Goal: Information Seeking & Learning: Understand process/instructions

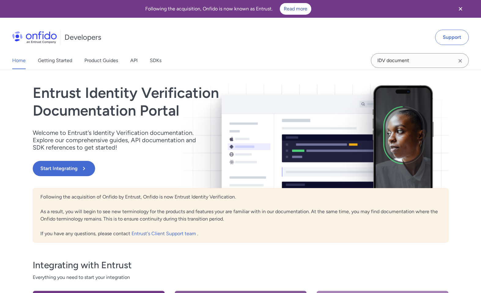
click at [70, 151] on div "Entrust Identity Verification Documentation Portal Welcome to Entrust’s Identit…" at bounding box center [178, 136] width 291 height 104
click at [71, 157] on div "Entrust Identity Verification Documentation Portal Welcome to Entrust’s Identit…" at bounding box center [178, 136] width 291 height 104
click at [71, 161] on button "Start Integrating" at bounding box center [64, 168] width 62 height 15
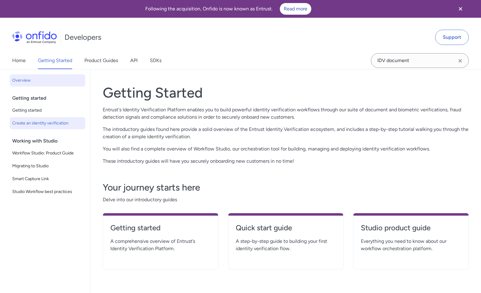
click at [70, 123] on span "Create an identity verification" at bounding box center [47, 123] width 71 height 7
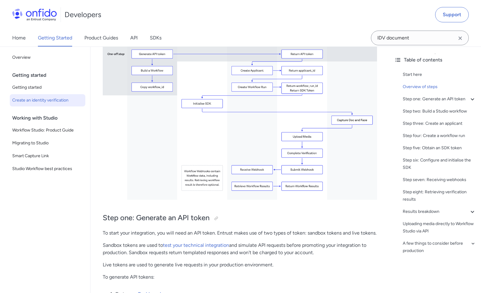
scroll to position [267, 0]
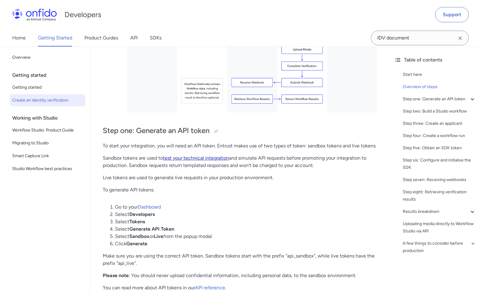
click at [223, 161] on link "test your technical integration" at bounding box center [196, 158] width 66 height 6
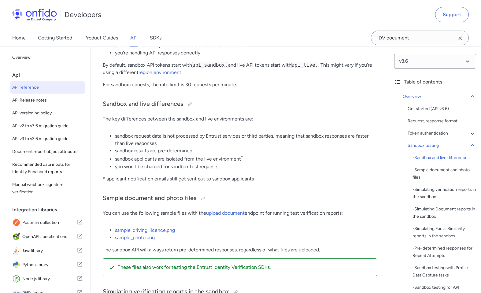
scroll to position [1057, 0]
click at [222, 216] on link "upload document" at bounding box center [225, 214] width 39 height 6
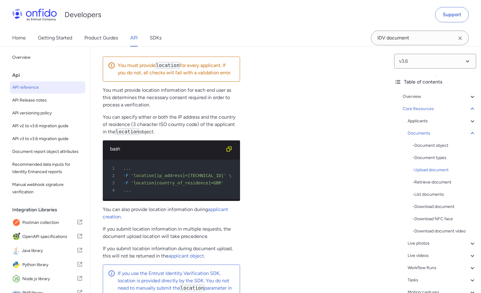
scroll to position [11468, 0]
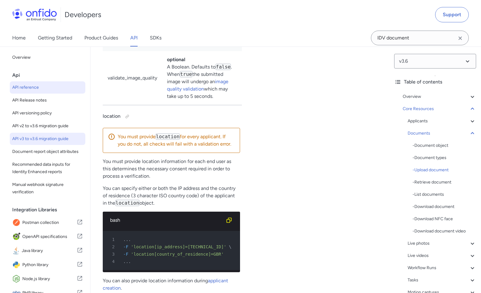
click at [66, 142] on span "API v3 to v3.6 migration guide" at bounding box center [47, 138] width 71 height 7
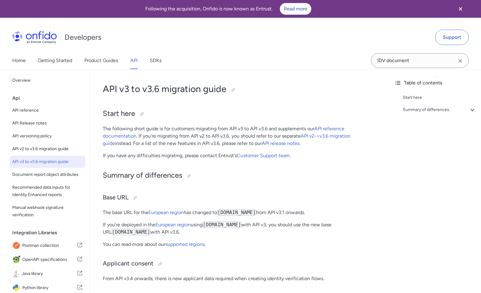
click at [422, 114] on div "Start here Summary of differences - Base URL - Applicant consent - Versioning p…" at bounding box center [436, 105] width 82 height 27
click at [419, 113] on div "Summary of differences" at bounding box center [439, 109] width 73 height 7
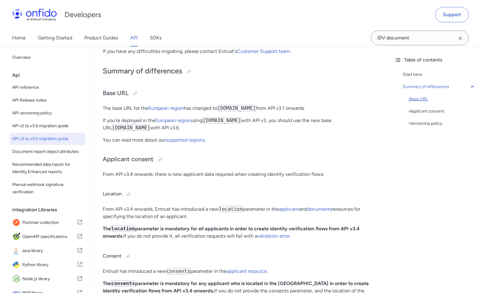
click at [417, 99] on div "- Base URL" at bounding box center [442, 98] width 69 height 7
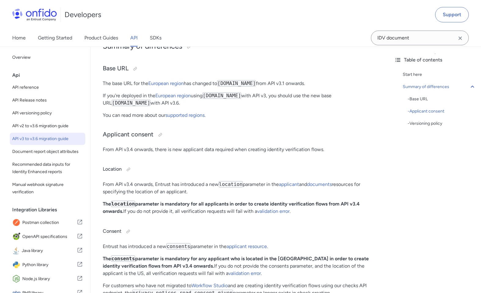
scroll to position [43, 0]
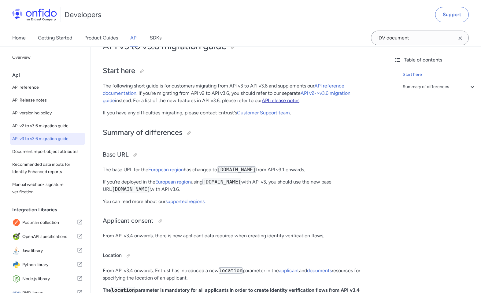
click at [262, 100] on link "API release notes" at bounding box center [281, 101] width 38 height 6
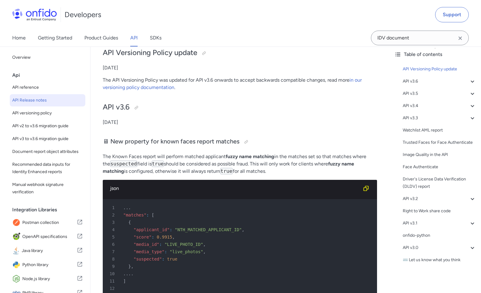
scroll to position [12, 0]
click at [469, 227] on icon at bounding box center [472, 223] width 7 height 7
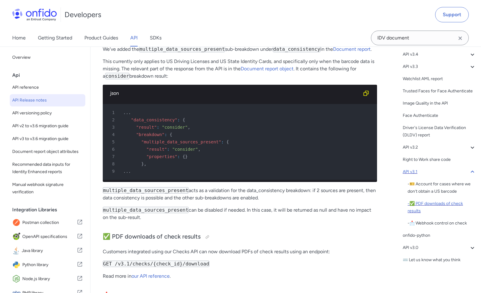
scroll to position [2997, 0]
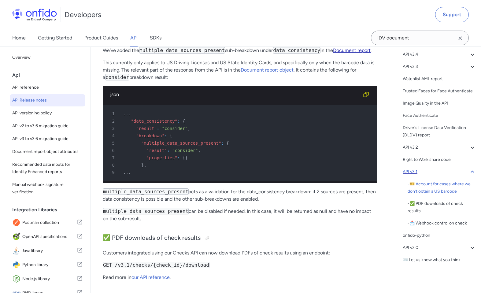
click at [355, 53] on link "Document report" at bounding box center [352, 50] width 38 height 6
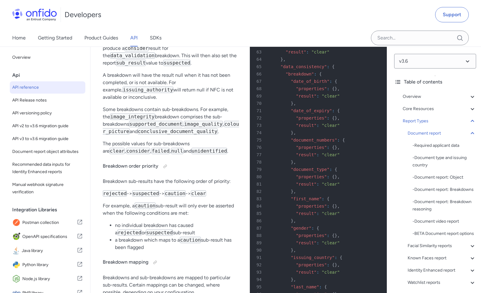
scroll to position [25016, 0]
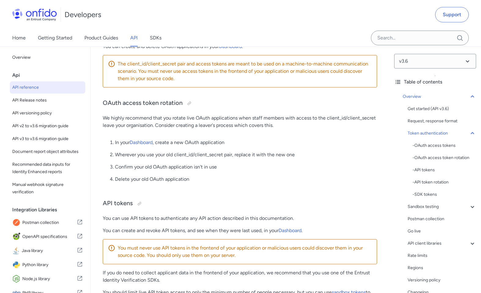
scroll to position [416, 0]
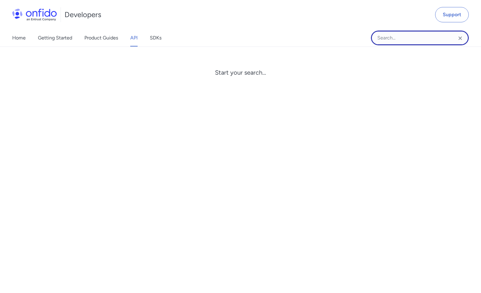
click at [418, 32] on input "Onfido search input field" at bounding box center [420, 38] width 98 height 15
click at [405, 36] on input "BULK UPLOAD" at bounding box center [420, 38] width 98 height 15
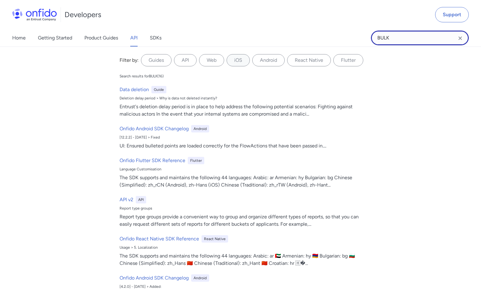
click at [388, 38] on input "BULK" at bounding box center [420, 38] width 98 height 15
type input "Y"
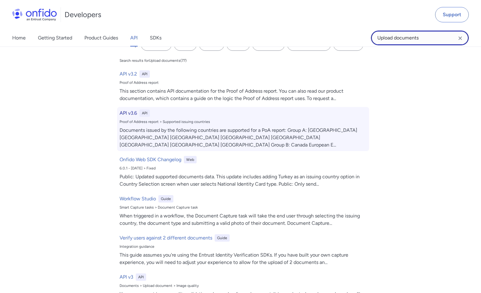
scroll to position [15, 0]
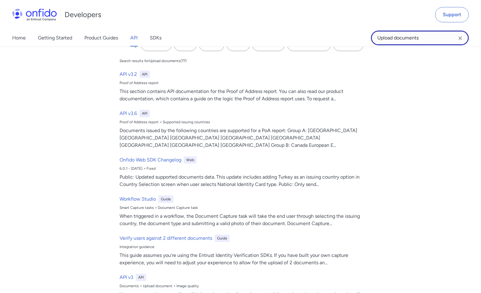
click at [397, 39] on input "Upload documents" at bounding box center [420, 38] width 98 height 15
click at [394, 39] on input "Upload documents" at bounding box center [420, 38] width 98 height 15
type input "Upload multiple documents"
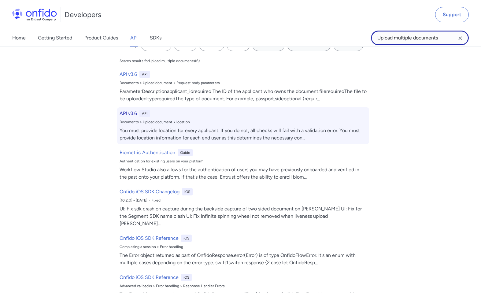
scroll to position [0, 0]
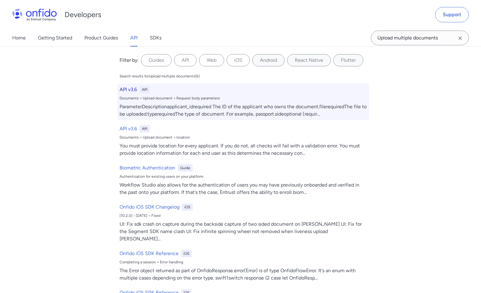
click at [208, 108] on div "ParameterDescriptionapplicant_idrequired The ID of the applicant who owns the d…" at bounding box center [243, 110] width 247 height 15
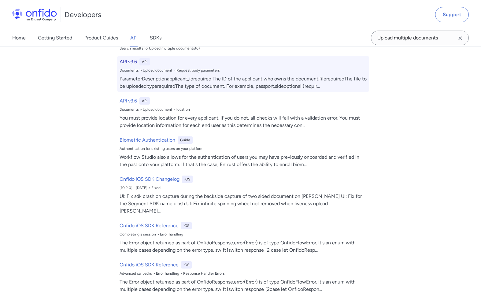
click at [131, 61] on h6 "API v3.6" at bounding box center [128, 61] width 17 height 7
click at [154, 78] on div "ParameterDescriptionapplicant_idrequired The ID of the applicant who owns the d…" at bounding box center [243, 82] width 247 height 15
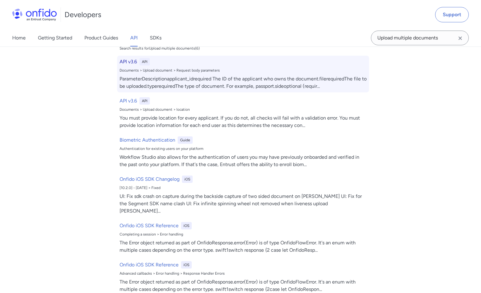
click at [154, 78] on div "ParameterDescriptionapplicant_idrequired The ID of the applicant who owns the d…" at bounding box center [243, 82] width 247 height 15
click at [153, 77] on div "ParameterDescriptionapplicant_idrequired The ID of the applicant who owns the d…" at bounding box center [243, 82] width 247 height 15
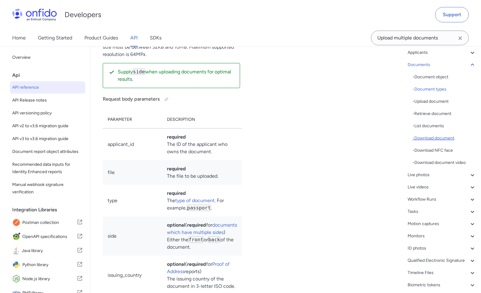
scroll to position [76, 0]
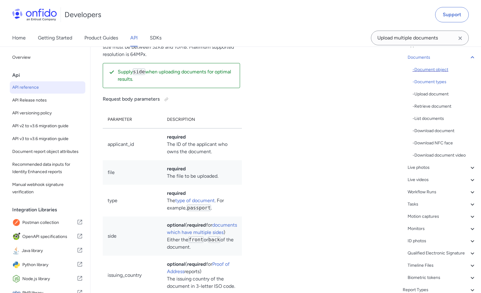
click at [429, 71] on div "- Document object" at bounding box center [445, 69] width 64 height 7
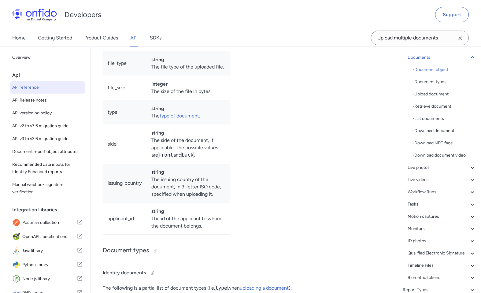
scroll to position [10618, 0]
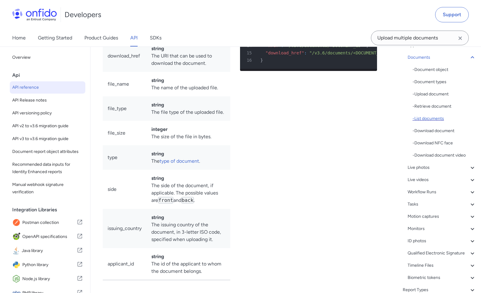
click at [438, 121] on div "- List documents" at bounding box center [445, 118] width 64 height 7
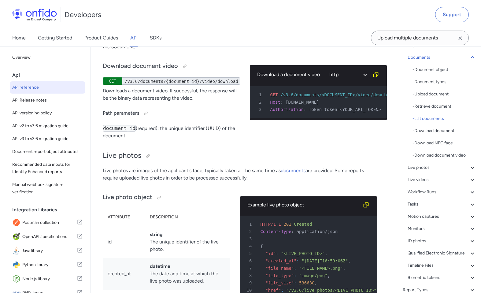
click at [433, 100] on div "- Document object - Document types - Upload document - Retrieve document - List…" at bounding box center [445, 112] width 64 height 93
click at [433, 69] on div "- Document object" at bounding box center [445, 69] width 64 height 7
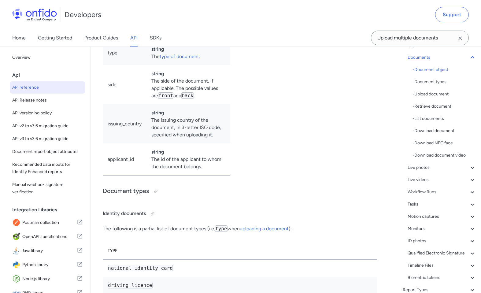
click at [420, 56] on div "Documents" at bounding box center [442, 57] width 69 height 7
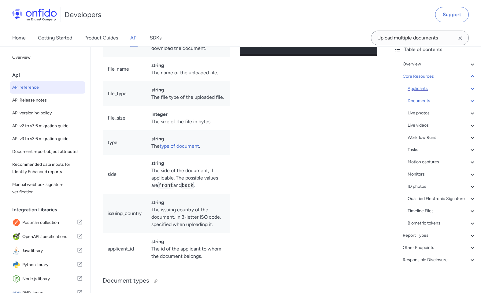
click at [431, 85] on div "Applicants" at bounding box center [442, 88] width 69 height 7
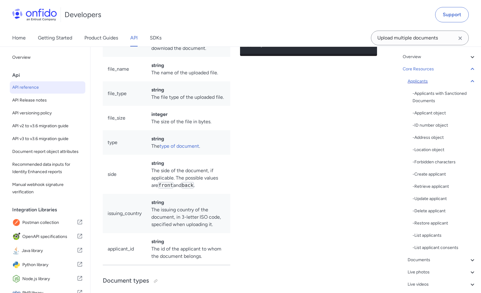
scroll to position [6632, 0]
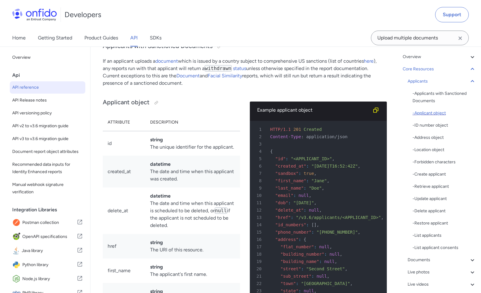
click at [427, 113] on div "- Applicant object" at bounding box center [445, 113] width 64 height 7
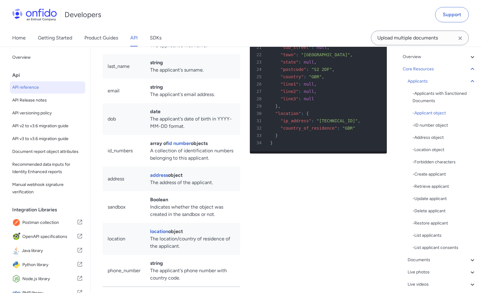
scroll to position [6865, 0]
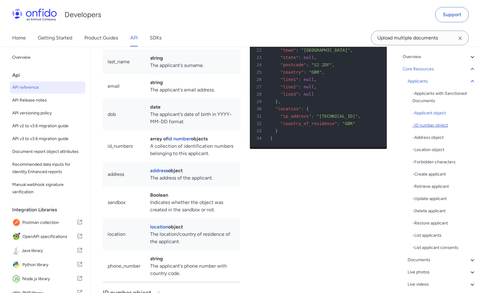
click at [427, 123] on div "- ID number object" at bounding box center [445, 125] width 64 height 7
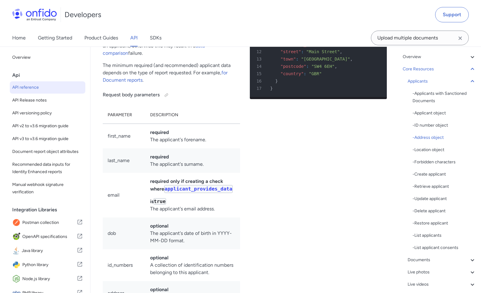
scroll to position [8248, 0]
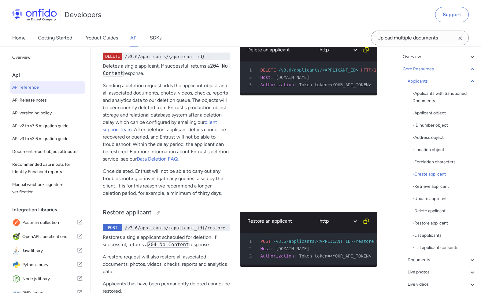
scroll to position [9664, 0]
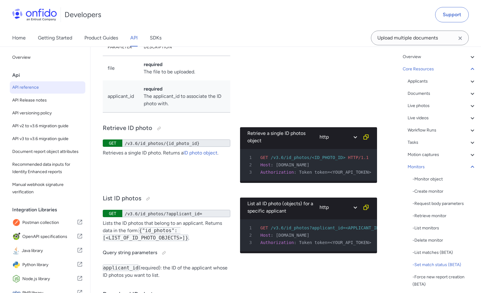
scroll to position [21696, 0]
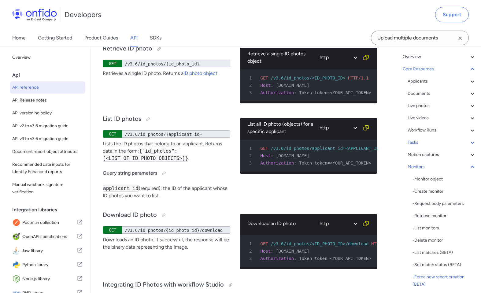
click at [410, 144] on div "Tasks" at bounding box center [442, 142] width 69 height 7
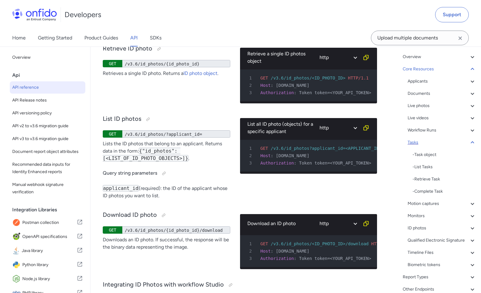
scroll to position [17808, 0]
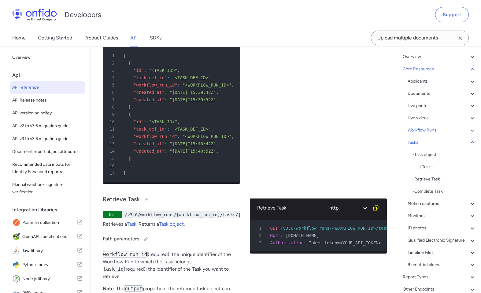
click at [433, 127] on div "Workflow Runs" at bounding box center [442, 130] width 69 height 7
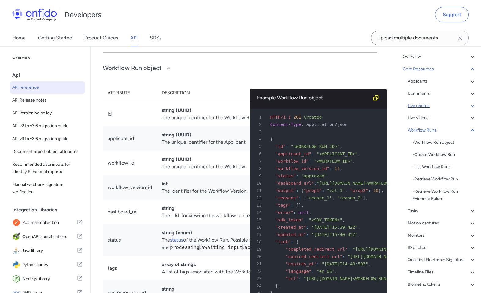
click at [428, 105] on div "Live photos" at bounding box center [442, 105] width 69 height 7
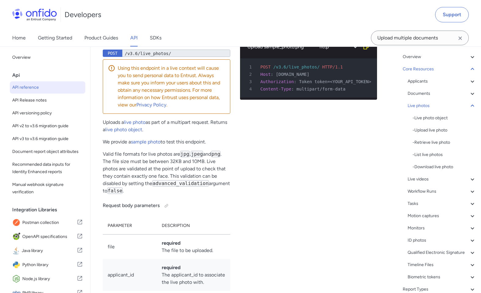
click at [426, 97] on div "Applicants - Applicants with Sanctioned Documents - Applicant object - ID numbe…" at bounding box center [442, 179] width 69 height 203
click at [424, 95] on div "Documents" at bounding box center [442, 93] width 69 height 7
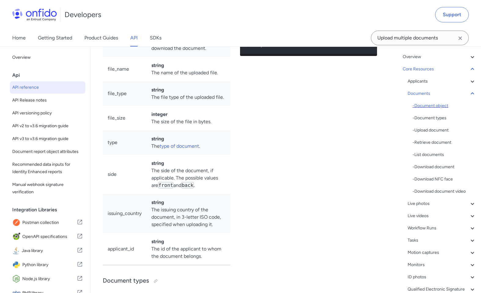
click at [437, 104] on div "- Document object" at bounding box center [445, 105] width 64 height 7
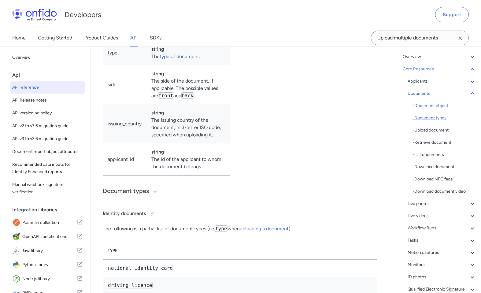
click at [436, 119] on div "- Document types" at bounding box center [445, 117] width 64 height 7
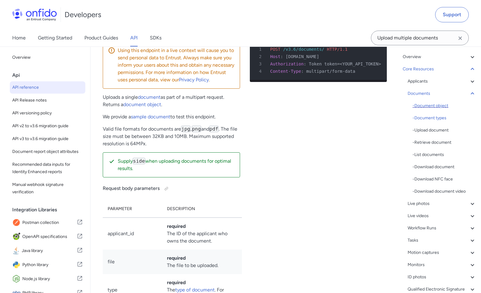
click at [436, 108] on div "- Document object" at bounding box center [445, 105] width 64 height 7
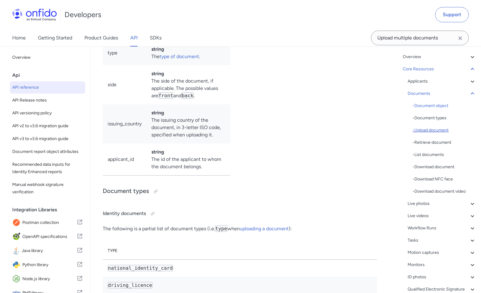
click at [434, 131] on div "- Upload document" at bounding box center [445, 130] width 64 height 7
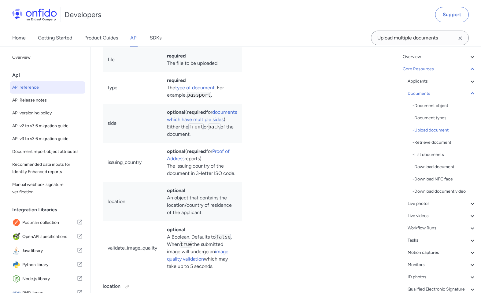
scroll to position [11298, 0]
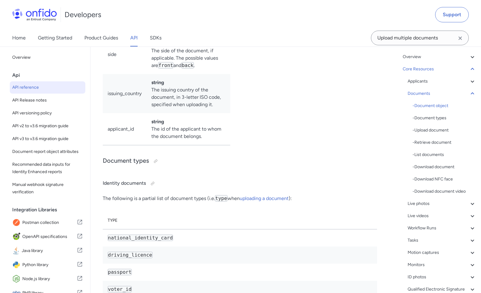
scroll to position [10756, 0]
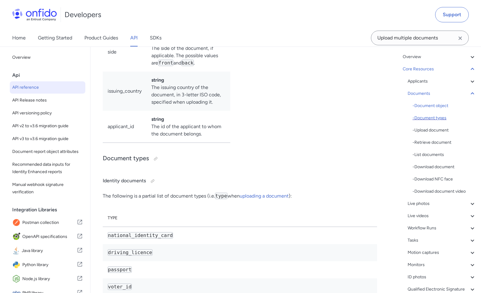
click at [423, 116] on div "- Document types" at bounding box center [445, 117] width 64 height 7
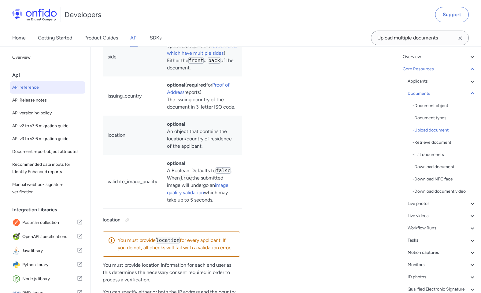
scroll to position [11366, 0]
click at [443, 133] on div "- Upload document" at bounding box center [445, 130] width 64 height 7
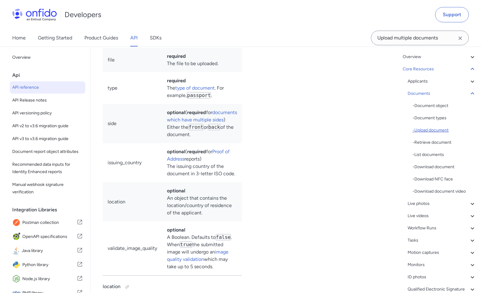
click at [443, 133] on div "- Upload document" at bounding box center [445, 130] width 64 height 7
click at [433, 118] on div "- Document types" at bounding box center [445, 117] width 64 height 7
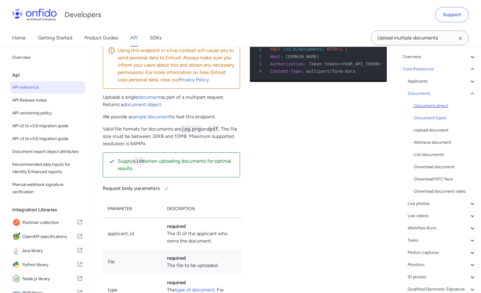
click at [428, 108] on div "- Document object" at bounding box center [445, 105] width 64 height 7
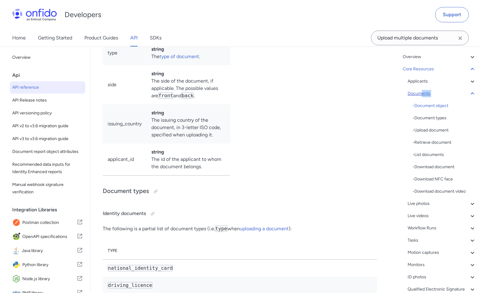
click at [422, 97] on div "Documents - Document object - Document types - Upload document - Retrieve docum…" at bounding box center [442, 142] width 69 height 105
click at [403, 93] on div "Core Resources Applicants - Applicants with Sanctioned Documents - Applicant ob…" at bounding box center [439, 191] width 73 height 252
click at [406, 93] on div "Core Resources Applicants - Applicants with Sanctioned Documents - Applicant ob…" at bounding box center [439, 191] width 73 height 252
click at [416, 72] on div "Core Resources" at bounding box center [439, 68] width 73 height 7
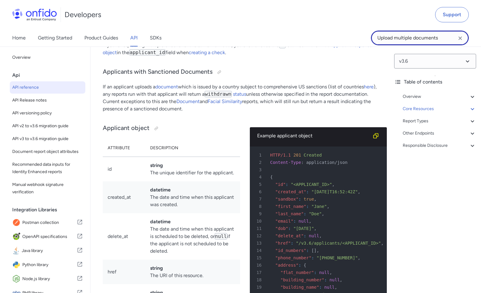
click at [413, 39] on input "Upload multiple documents" at bounding box center [420, 38] width 98 height 15
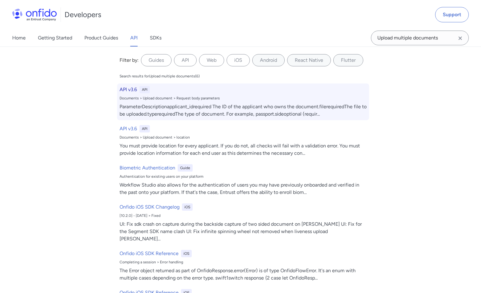
click at [174, 106] on div "ParameterDescriptionapplicant_idrequired The ID of the applicant who owns the d…" at bounding box center [243, 110] width 247 height 15
click at [163, 95] on div "API v3.6 API Documents > Upload document > Request body parameters ParameterDes…" at bounding box center [243, 102] width 252 height 37
click at [140, 88] on div "API" at bounding box center [145, 89] width 10 height 7
click at [126, 88] on h6 "API v3.6" at bounding box center [128, 89] width 17 height 7
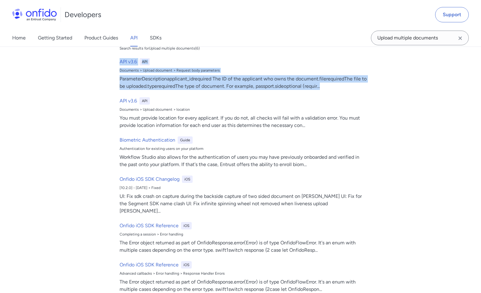
scroll to position [0, 0]
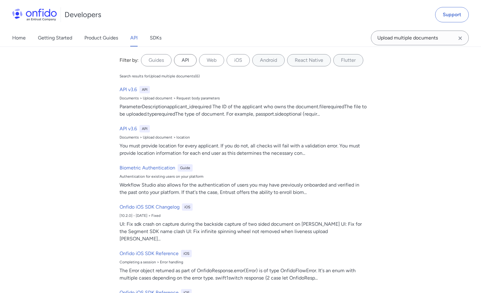
click at [190, 62] on label "API" at bounding box center [185, 60] width 23 height 12
click at [0, 0] on input "API" at bounding box center [0, 0] width 0 height 0
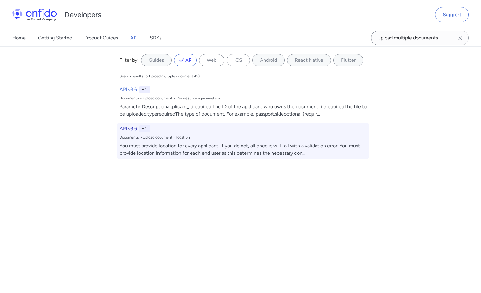
click at [228, 154] on div "You must provide location for every applicant. If you do not, all checks will f…" at bounding box center [243, 149] width 247 height 15
click at [133, 131] on h6 "API v3.6" at bounding box center [128, 128] width 17 height 7
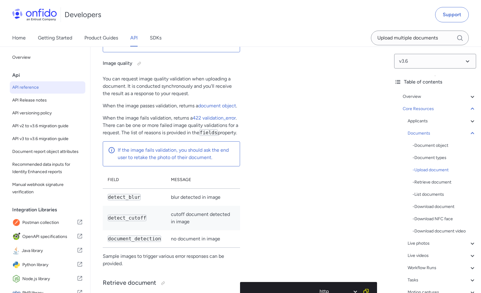
scroll to position [11792, 0]
click at [447, 121] on div "Applicants" at bounding box center [442, 121] width 69 height 7
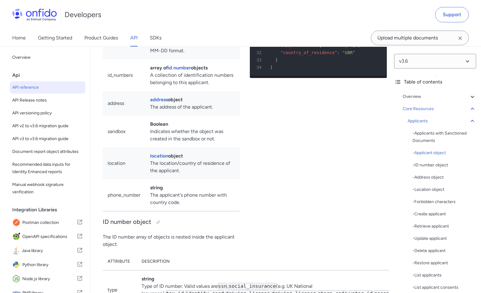
scroll to position [7021, 0]
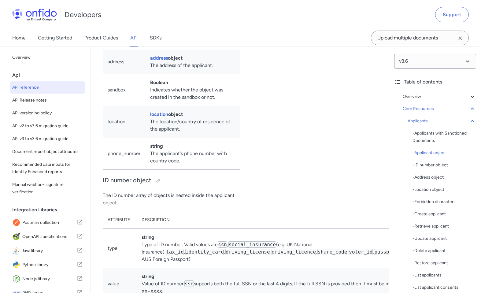
click at [174, 29] on link "id number" at bounding box center [179, 26] width 23 height 6
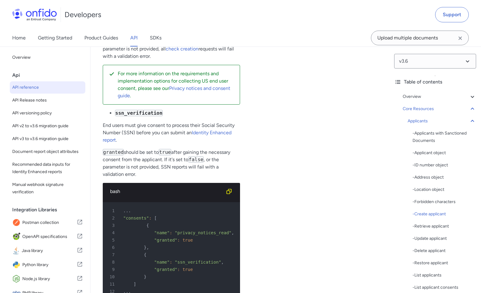
scroll to position [9009, 0]
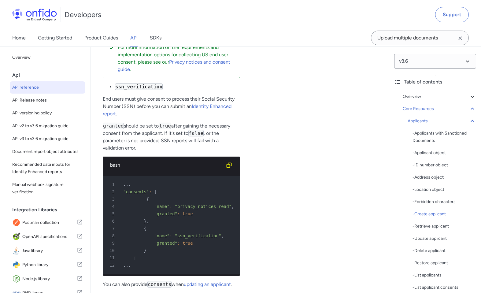
click at [189, 25] on link "check creation" at bounding box center [182, 23] width 33 height 6
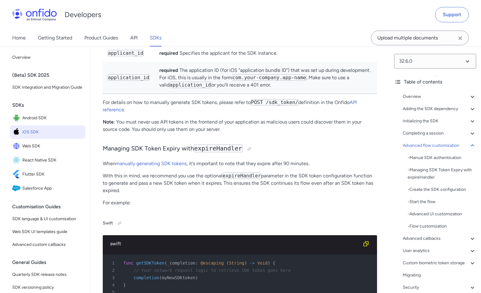
click at [425, 79] on div "Table of contents" at bounding box center [436, 81] width 82 height 7
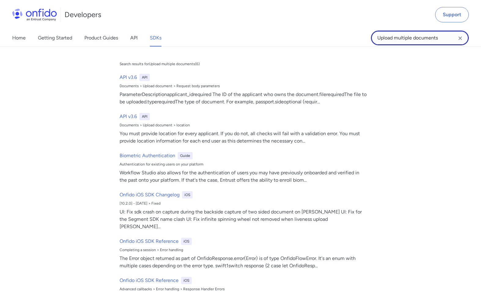
click at [394, 39] on input "Upload multiple documents" at bounding box center [420, 38] width 98 height 15
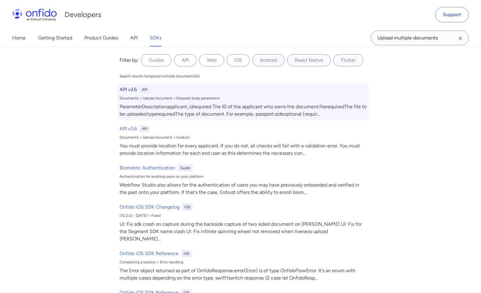
click at [125, 91] on h6 "API v3.6" at bounding box center [128, 89] width 17 height 7
select select "http"
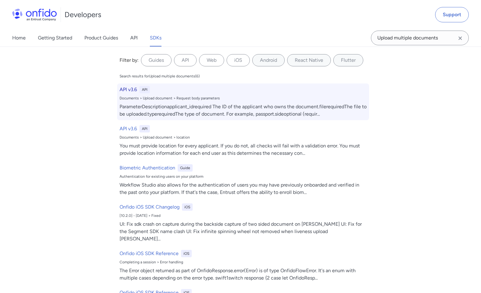
select select "http"
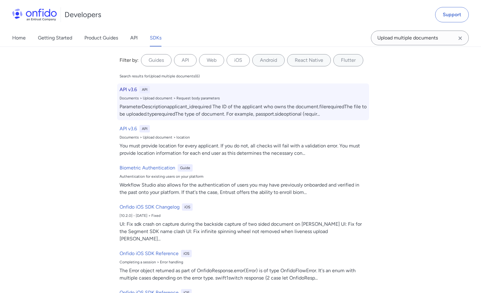
select select "http"
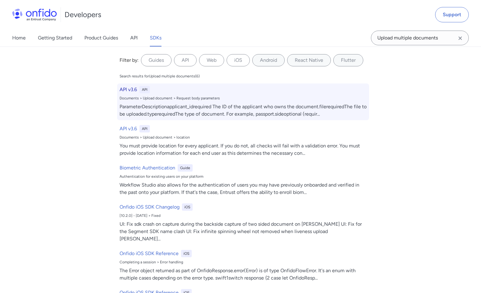
select select "http"
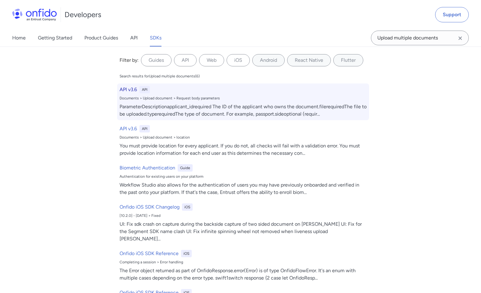
select select "http"
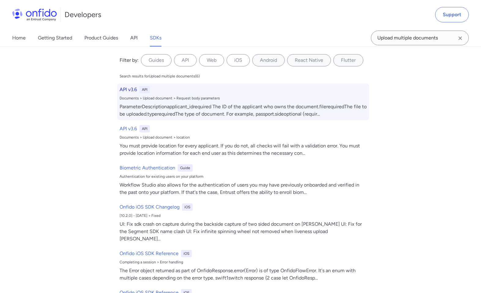
select select "http"
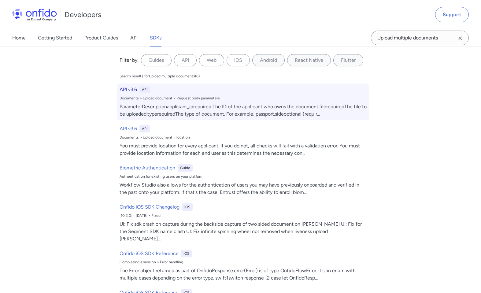
select select "http"
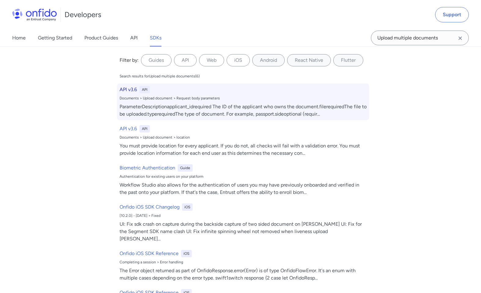
select select "http"
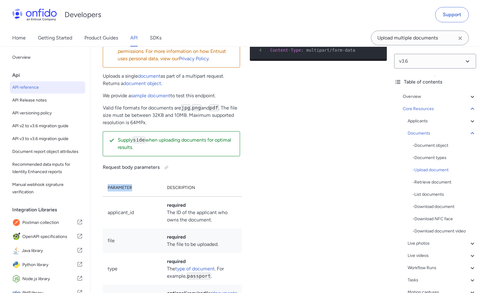
scroll to position [11099, 0]
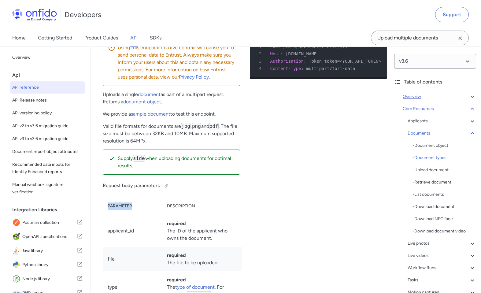
click at [406, 93] on div "Overview" at bounding box center [439, 96] width 73 height 7
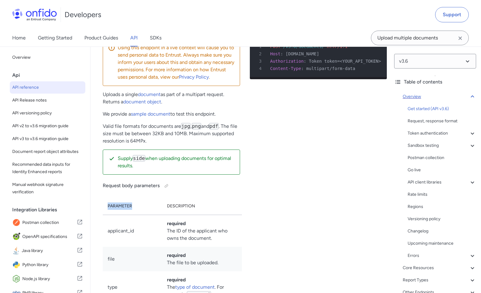
scroll to position [69, 0]
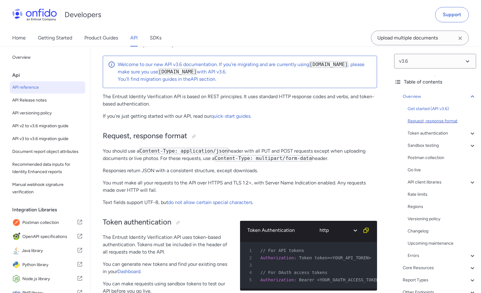
click at [417, 120] on div "Request, response format" at bounding box center [442, 121] width 69 height 7
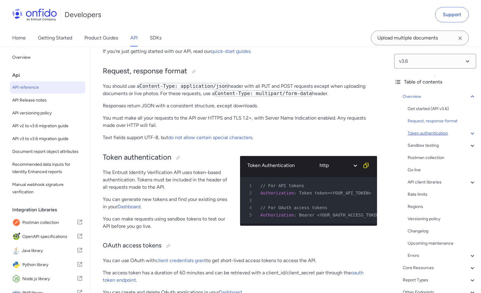
click at [418, 132] on div "Token authentication" at bounding box center [442, 133] width 69 height 7
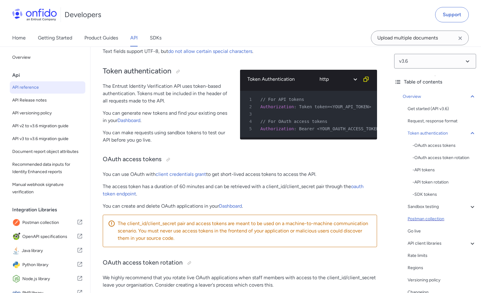
click at [423, 219] on div "Postman collection" at bounding box center [442, 218] width 69 height 7
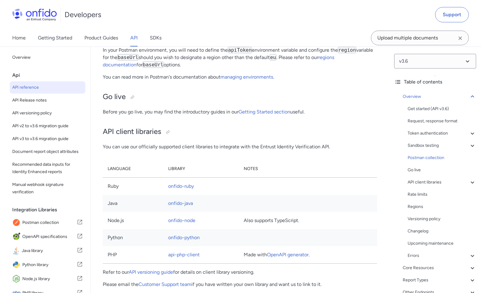
click at [424, 178] on div "Get started (API v3.6) Request, response format Token authentication - OAuth ac…" at bounding box center [442, 182] width 69 height 154
click at [424, 182] on div "API client libraries" at bounding box center [442, 182] width 69 height 7
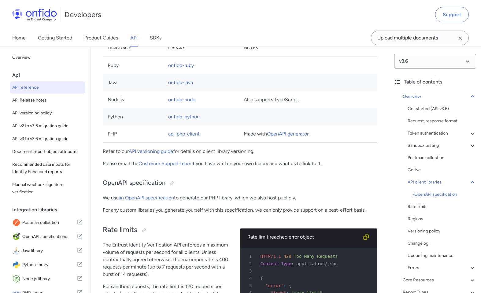
click at [426, 196] on div "- OpenAPI specification" at bounding box center [445, 194] width 64 height 7
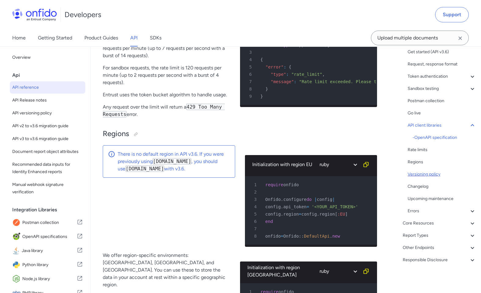
scroll to position [45, 0]
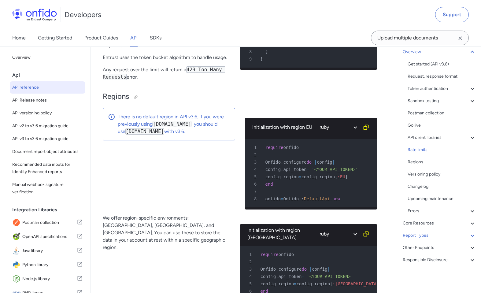
click at [429, 233] on div "Report Types" at bounding box center [439, 235] width 73 height 7
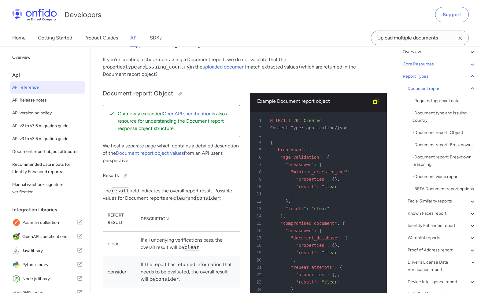
click at [414, 65] on div "Core Resources" at bounding box center [439, 64] width 73 height 7
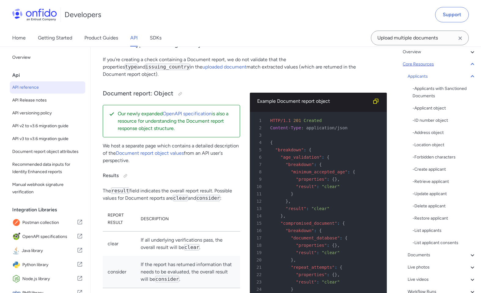
scroll to position [6606, 0]
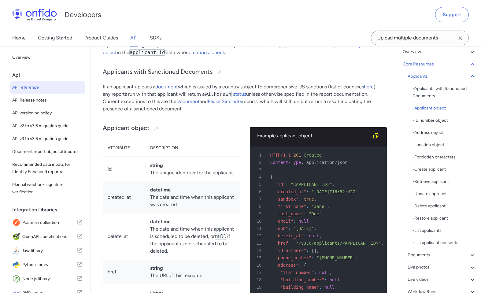
click at [437, 108] on div "- Applicant object" at bounding box center [445, 108] width 64 height 7
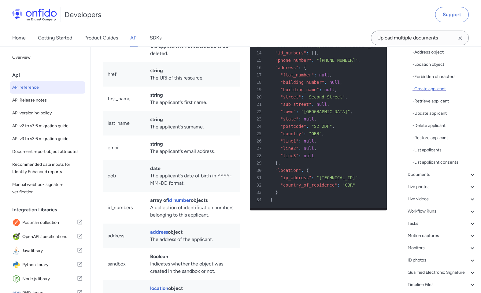
scroll to position [206, 0]
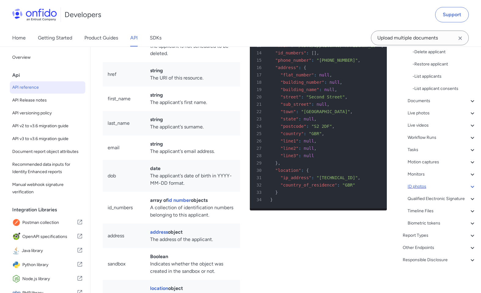
click at [416, 183] on div "ID photos" at bounding box center [442, 186] width 69 height 7
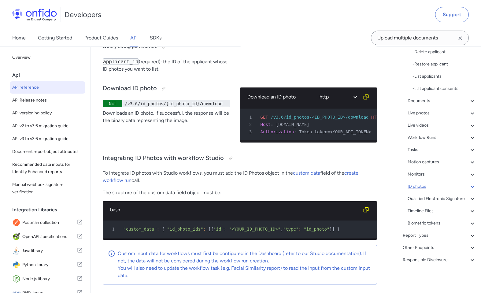
scroll to position [121, 0]
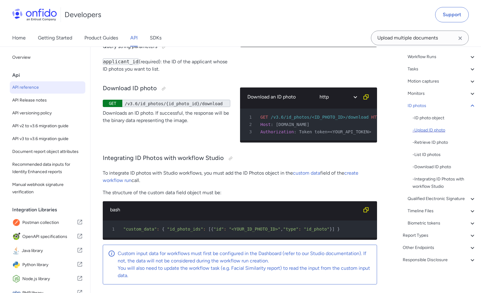
click at [424, 127] on div "- Upload ID photo" at bounding box center [445, 130] width 64 height 7
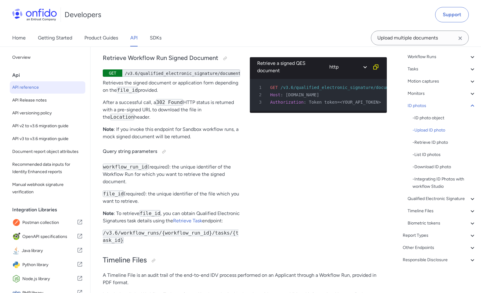
scroll to position [22084, 0]
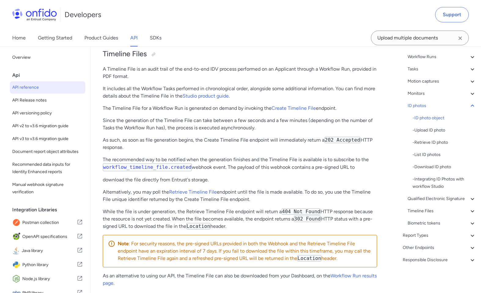
scroll to position [22322, 0]
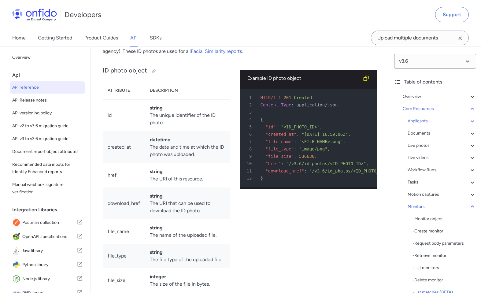
scroll to position [21136, 0]
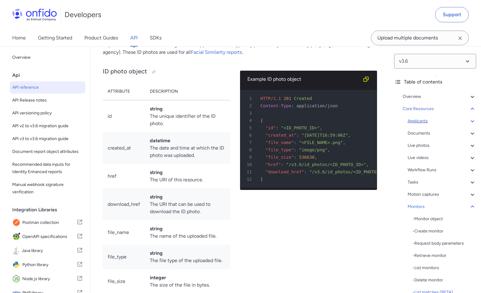
click at [435, 120] on div "Applicants" at bounding box center [442, 121] width 69 height 7
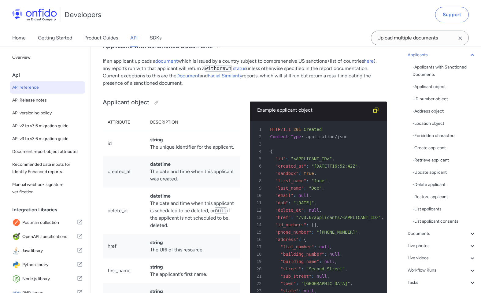
scroll to position [70, 0]
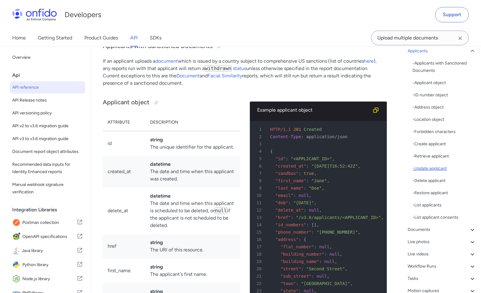
click at [433, 168] on div "- Update applicant" at bounding box center [445, 168] width 64 height 7
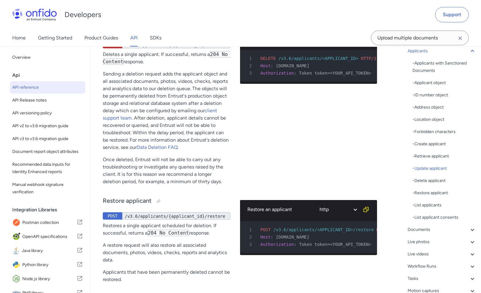
select select "python"
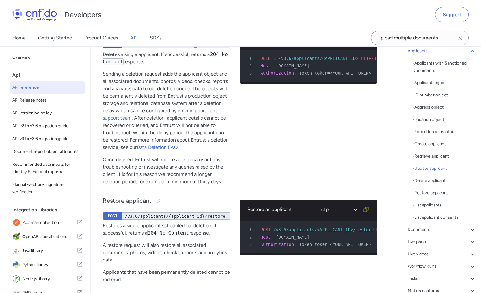
select select "python"
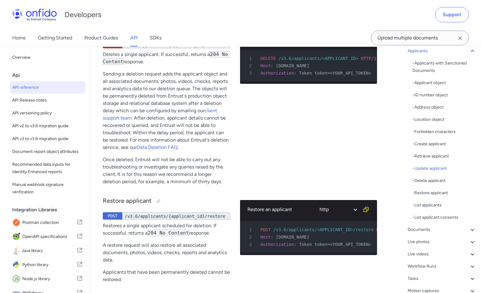
select select "python"
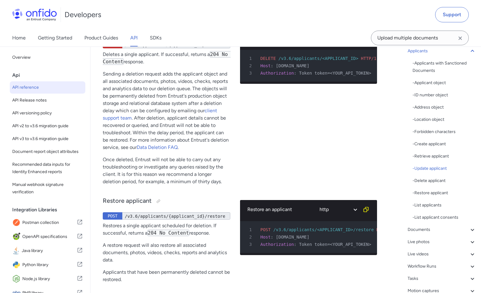
select select "python"
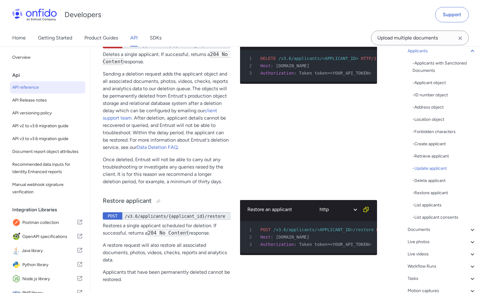
select select "python"
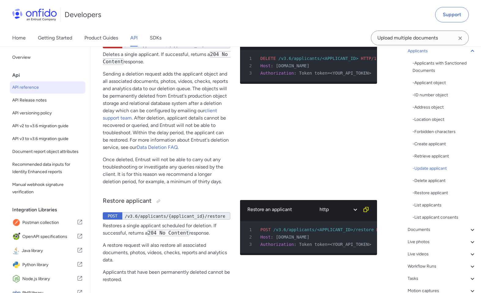
select select "python"
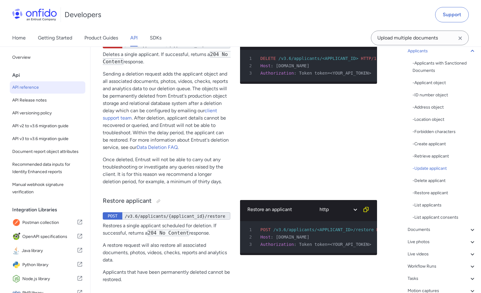
select select "python"
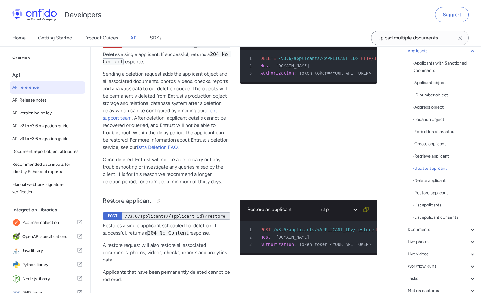
select select "python"
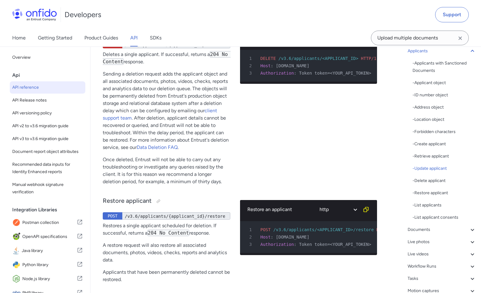
select select "python"
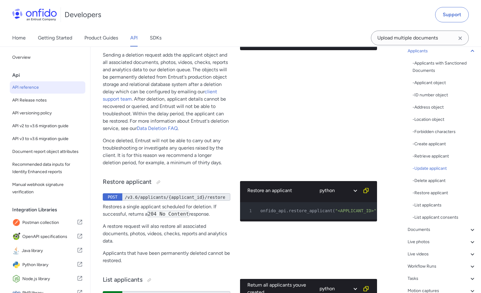
click at [284, 34] on div "Home Getting Started Product Guides API SDKs Upload multiple documents" at bounding box center [240, 37] width 481 height 17
click at [321, 26] on select "ruby python php javascript java http bash" at bounding box center [338, 19] width 46 height 14
click at [315, 26] on select "ruby python php javascript java http bash" at bounding box center [338, 19] width 46 height 14
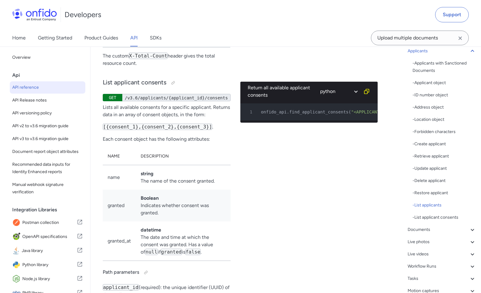
scroll to position [206, 0]
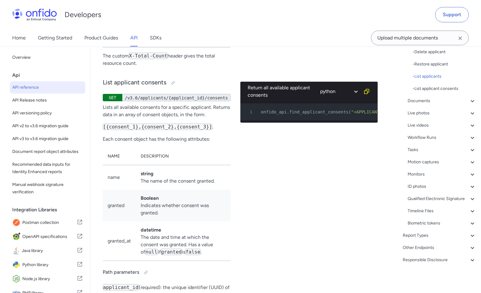
click at [434, 87] on div "Applicants - Applicants with Sanctioned Documents - Applicant object - ID numbe…" at bounding box center [442, 73] width 69 height 308
click at [429, 97] on div "Documents" at bounding box center [442, 100] width 69 height 7
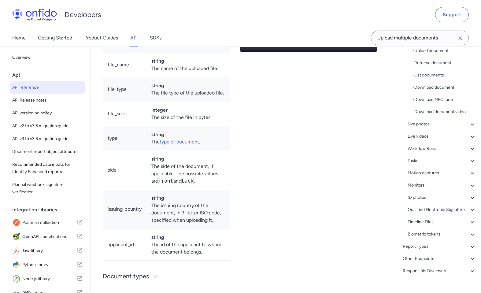
scroll to position [138, 0]
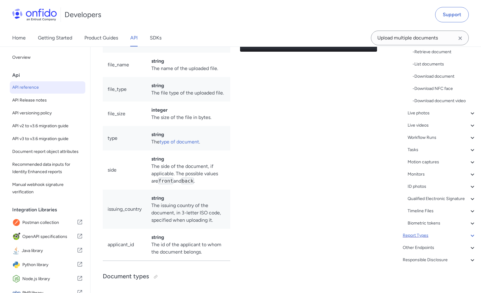
click at [418, 237] on div "Report Types" at bounding box center [439, 235] width 73 height 7
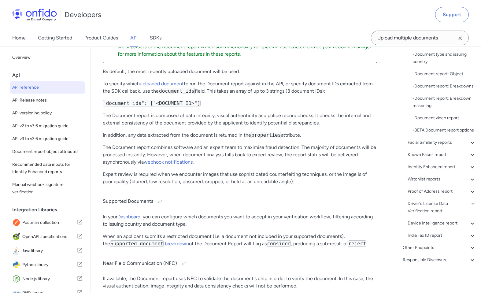
scroll to position [138, 0]
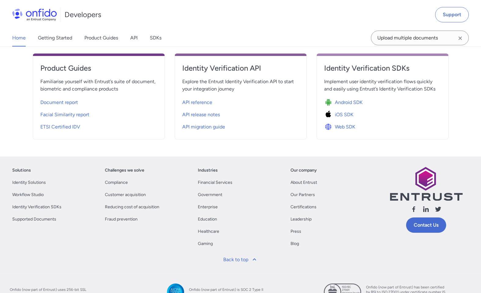
scroll to position [238, 0]
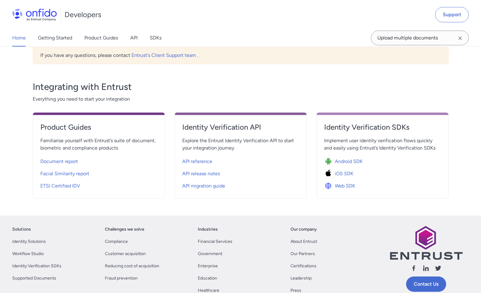
scroll to position [279, 0]
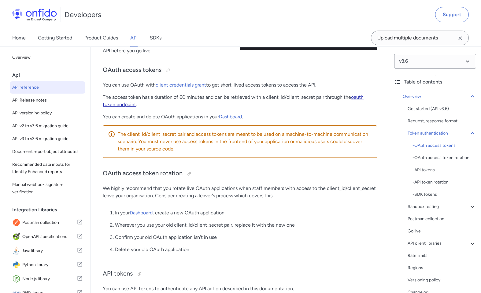
click at [132, 105] on link "oauth token endpoint" at bounding box center [233, 100] width 261 height 13
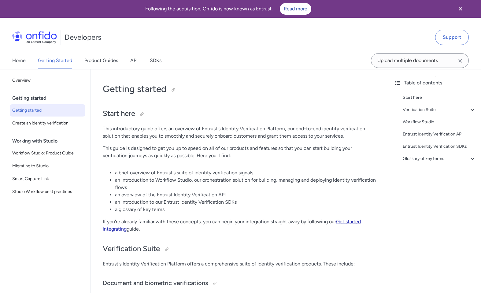
click at [123, 231] on link "Get started integrating" at bounding box center [232, 225] width 258 height 13
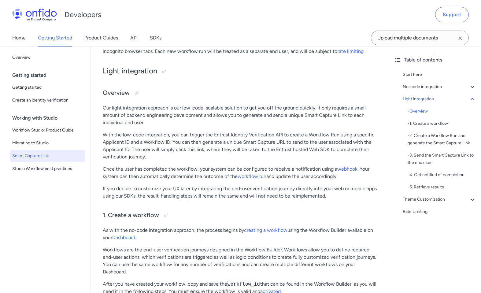
click at [50, 107] on div "Getting started Getting started Create an identity verification" at bounding box center [50, 90] width 76 height 43
click at [44, 103] on span "Create an identity verification" at bounding box center [47, 100] width 71 height 7
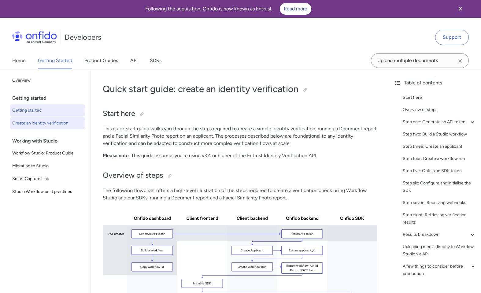
click at [42, 110] on span "Getting started" at bounding box center [47, 110] width 71 height 7
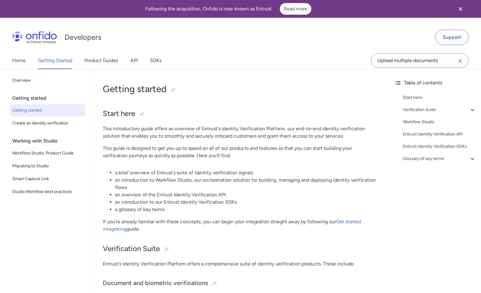
click at [42, 110] on span "Getting started" at bounding box center [47, 110] width 71 height 7
click at [21, 75] on link "Overview" at bounding box center [48, 80] width 76 height 12
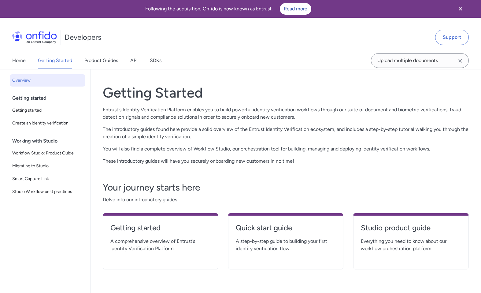
click at [21, 75] on link "Overview" at bounding box center [48, 80] width 76 height 12
click at [133, 61] on link "API" at bounding box center [133, 60] width 7 height 17
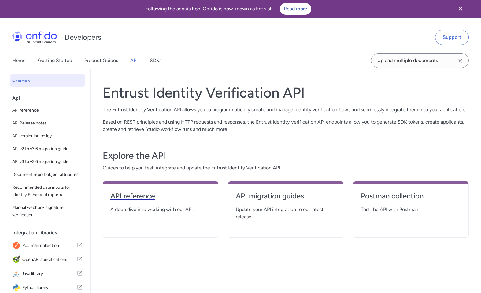
click at [152, 196] on h4 "API reference" at bounding box center [160, 196] width 100 height 10
select select "http"
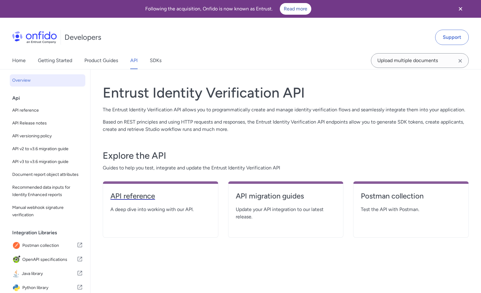
select select "http"
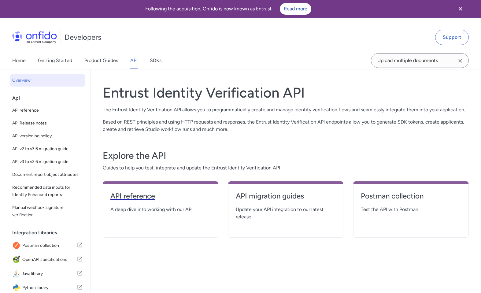
select select "http"
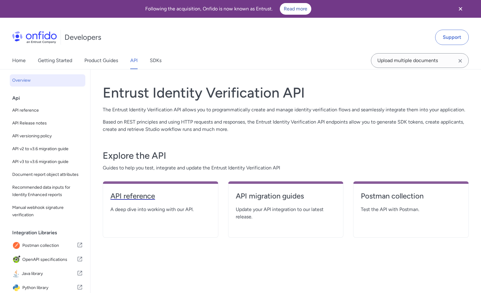
select select "http"
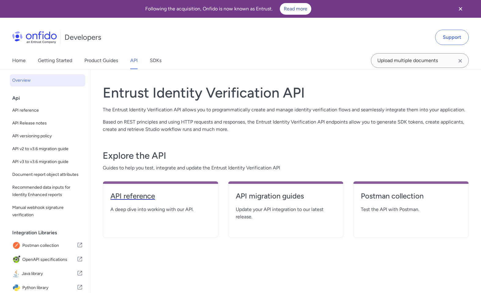
select select "http"
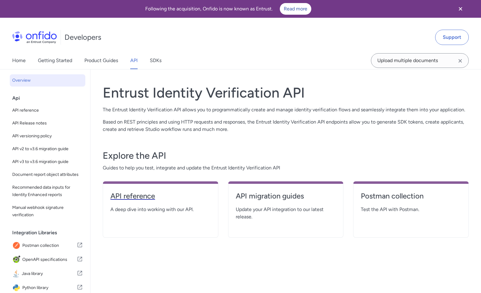
select select "http"
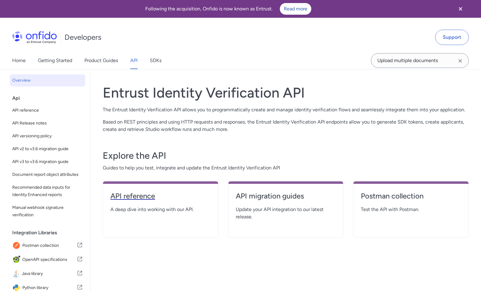
select select "http"
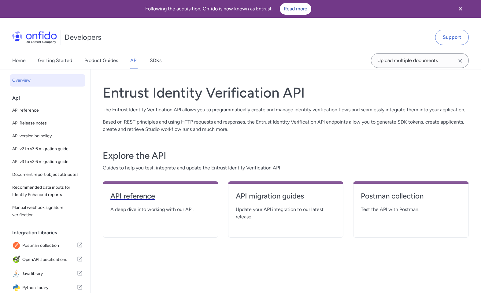
select select "http"
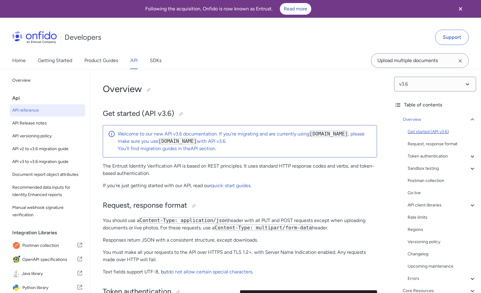
click at [442, 130] on div "Get started (API v3.6)" at bounding box center [442, 131] width 69 height 7
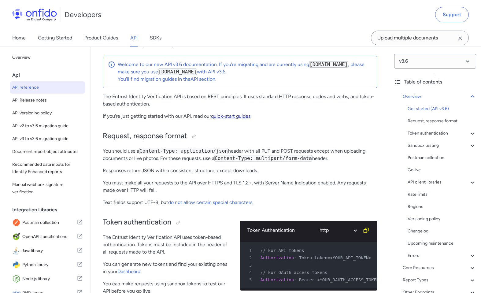
click at [238, 118] on link "quick-start guides" at bounding box center [230, 116] width 39 height 6
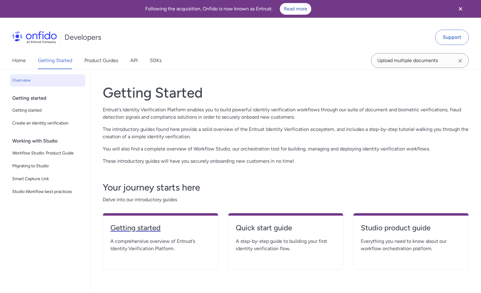
click at [147, 228] on h4 "Getting started" at bounding box center [160, 228] width 100 height 10
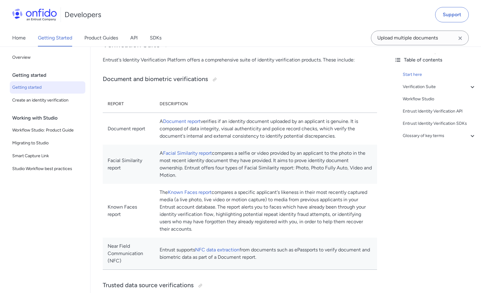
scroll to position [231, 0]
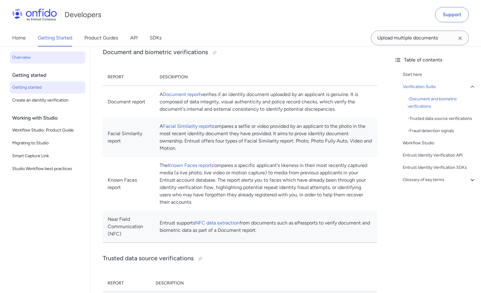
click at [27, 60] on span "Overview" at bounding box center [47, 57] width 71 height 7
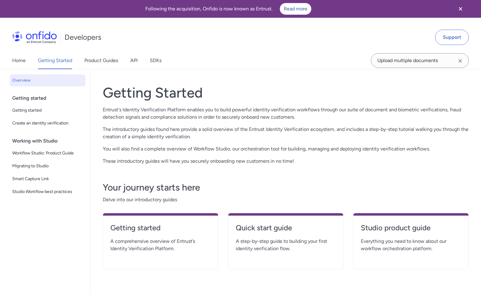
click at [130, 59] on div "Home Getting Started Product Guides API SDKs" at bounding box center [93, 60] width 186 height 17
click at [136, 60] on link "API" at bounding box center [133, 60] width 7 height 17
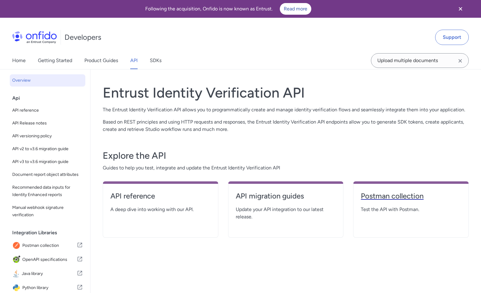
click at [391, 199] on h4 "Postman collection" at bounding box center [411, 196] width 100 height 10
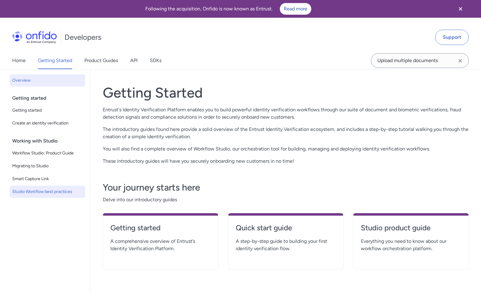
click at [54, 197] on link "Studio Workflow best practices" at bounding box center [48, 192] width 76 height 12
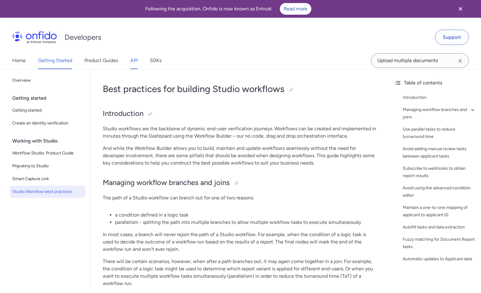
click at [134, 61] on link "API" at bounding box center [133, 60] width 7 height 17
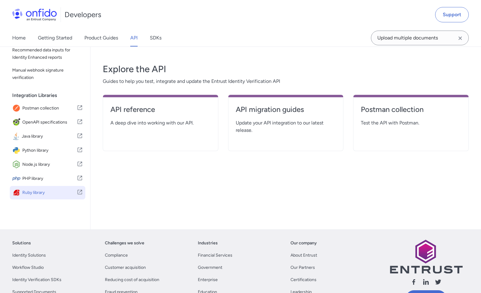
scroll to position [85, 0]
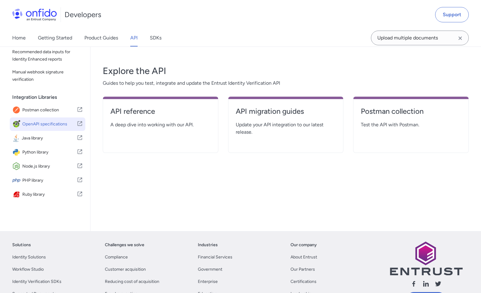
click at [41, 121] on span "OpenAPI specifications" at bounding box center [49, 124] width 54 height 9
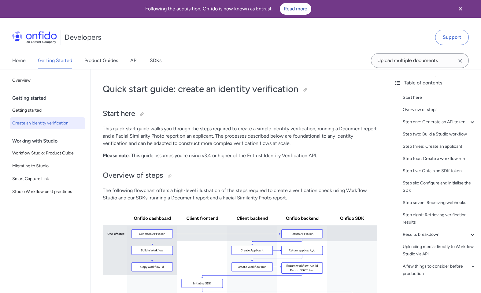
click at [416, 118] on div "Start here Overview of steps Step one: Generate an API token - Billing informat…" at bounding box center [436, 187] width 82 height 191
click at [414, 121] on div "Step one: Generate an API token" at bounding box center [439, 121] width 73 height 7
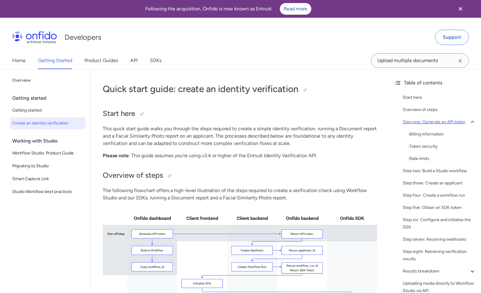
scroll to position [327, 0]
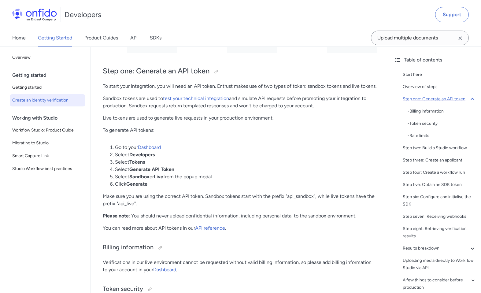
click at [405, 99] on div "Step one: Generate an API token" at bounding box center [439, 98] width 73 height 7
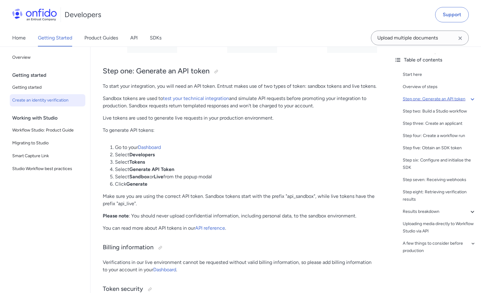
click at [405, 99] on div "Step one: Generate an API token" at bounding box center [439, 98] width 73 height 7
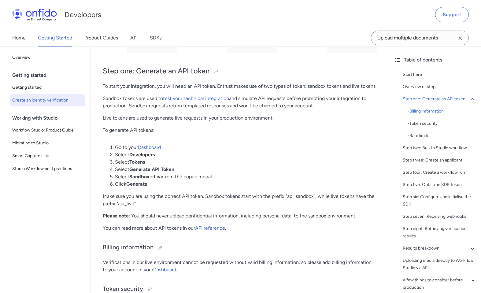
click at [417, 115] on div "- Billing information" at bounding box center [442, 111] width 69 height 7
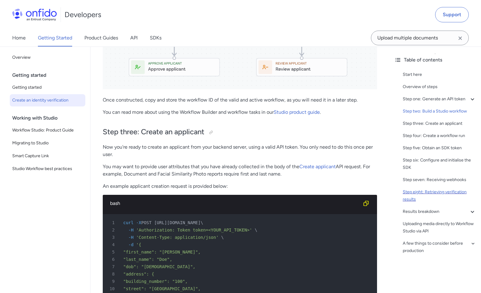
scroll to position [978, 0]
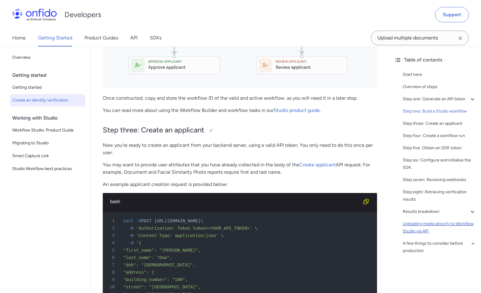
click at [441, 235] on div "Uploading media directly to Workflow Studio via API" at bounding box center [439, 227] width 73 height 15
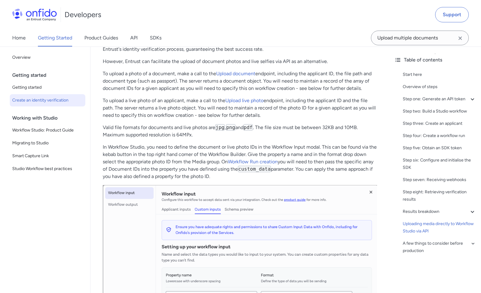
scroll to position [2567, 0]
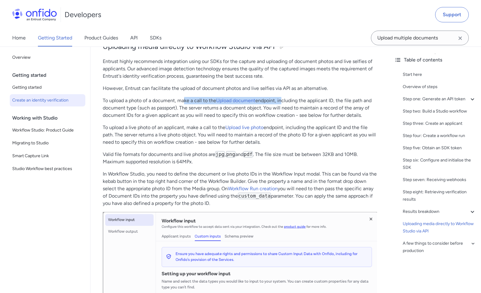
drag, startPoint x: 185, startPoint y: 123, endPoint x: 282, endPoint y: 124, distance: 96.4
click at [282, 119] on p "To upload a photo of a document, make a call to the Upload document endpoint, i…" at bounding box center [240, 108] width 275 height 22
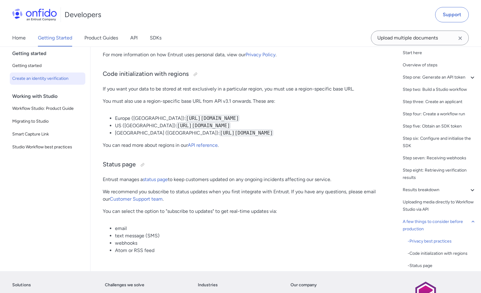
scroll to position [3129, 0]
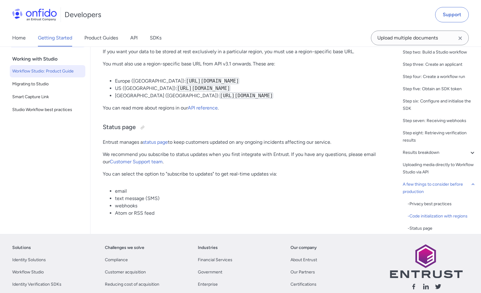
click at [50, 75] on span "Workflow Studio: Product Guide" at bounding box center [47, 71] width 71 height 7
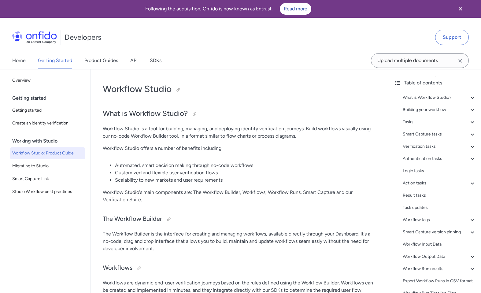
click at [419, 128] on div "What is Workflow Studio? - The Workflow Builder - Workflows - Workflow Runs - V…" at bounding box center [436, 197] width 82 height 211
click at [405, 124] on div "Tasks" at bounding box center [439, 121] width 73 height 7
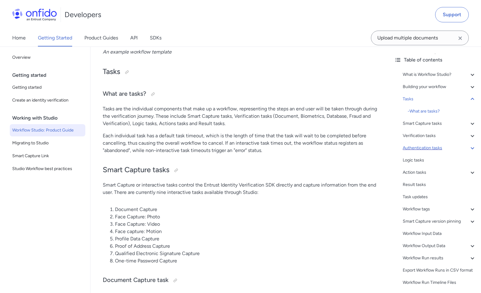
click at [413, 146] on div "Authentication tasks" at bounding box center [439, 147] width 73 height 7
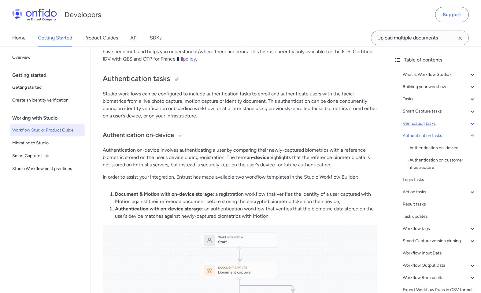
click at [416, 123] on div "Verification tasks" at bounding box center [439, 123] width 73 height 7
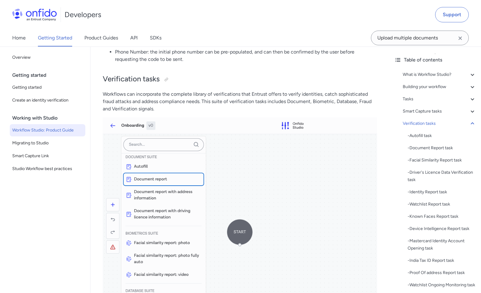
click at [426, 71] on div "What is Workflow Studio? - The Workflow Builder - Workflows - Workflow Runs - V…" at bounding box center [436, 277] width 82 height 416
click at [426, 71] on div "What is Workflow Studio?" at bounding box center [439, 74] width 73 height 7
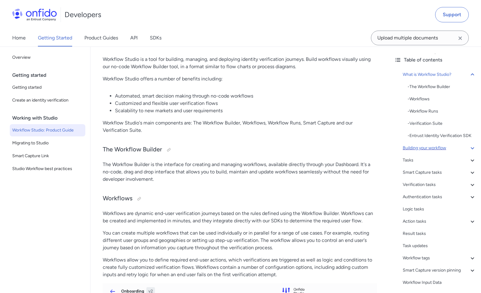
click at [423, 152] on div "Building your workflow" at bounding box center [439, 147] width 73 height 7
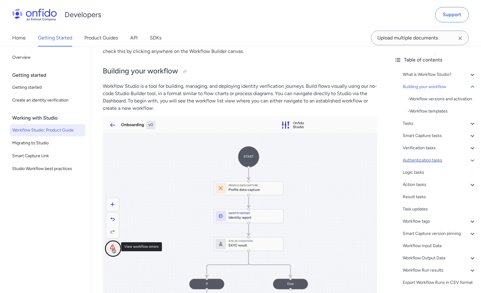
click at [425, 164] on div "Authentication tasks" at bounding box center [439, 160] width 73 height 7
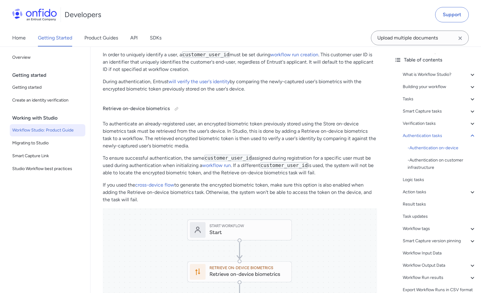
scroll to position [6669, 0]
click at [170, 181] on link "cross-device flow" at bounding box center [154, 184] width 39 height 6
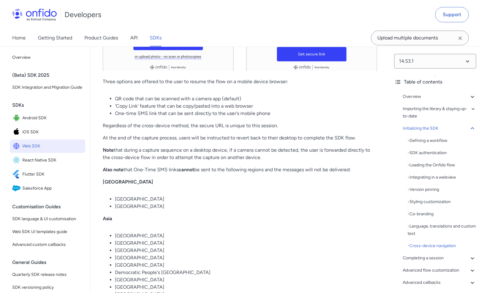
scroll to position [4459, 0]
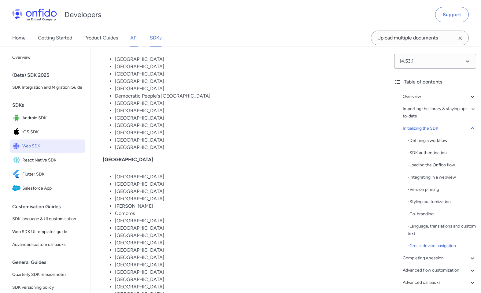
click at [133, 32] on link "API" at bounding box center [133, 37] width 7 height 17
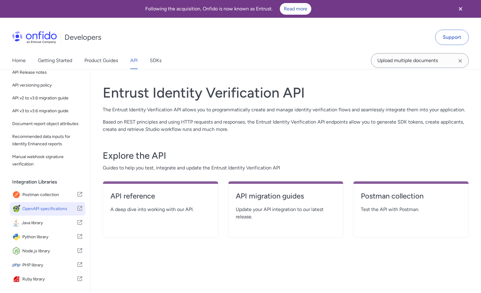
scroll to position [58, 0]
click at [41, 240] on span "Python library" at bounding box center [49, 237] width 54 height 9
